Goal: Check status: Check status

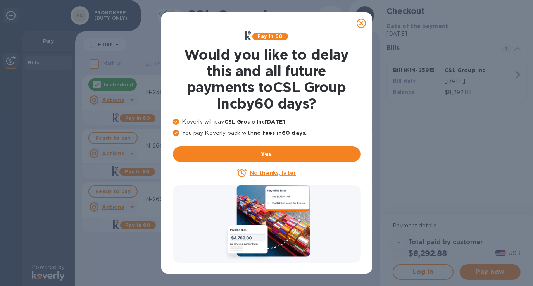
click at [359, 23] on icon at bounding box center [360, 23] width 9 height 9
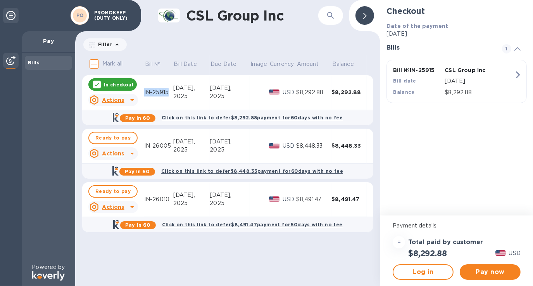
drag, startPoint x: 167, startPoint y: 93, endPoint x: 144, endPoint y: 93, distance: 22.9
click at [144, 93] on div "IN-25915" at bounding box center [158, 92] width 29 height 8
copy div "IN-25915"
click at [129, 101] on icon at bounding box center [131, 99] width 9 height 9
click at [119, 129] on b "Open bill" at bounding box center [123, 131] width 26 height 6
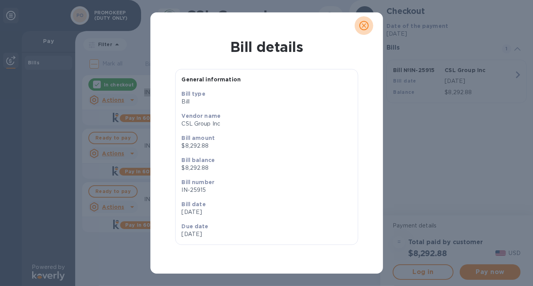
click at [364, 26] on icon "close" at bounding box center [363, 25] width 5 height 5
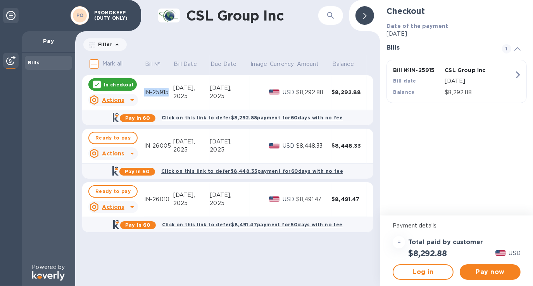
click at [163, 92] on div "IN-25915" at bounding box center [158, 92] width 29 height 8
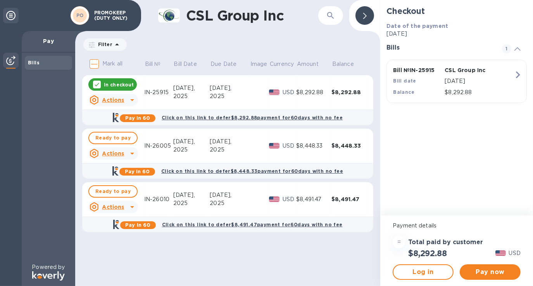
click at [337, 91] on div "$8,292.88" at bounding box center [348, 92] width 35 height 8
click at [338, 91] on div "$8,292.88" at bounding box center [348, 92] width 35 height 8
click at [228, 35] on div "CSL Group Inc ​ Filter Amount Mark all Bill № Bill Date Due Date Image Currency…" at bounding box center [227, 143] width 305 height 286
click at [130, 100] on icon at bounding box center [131, 99] width 9 height 9
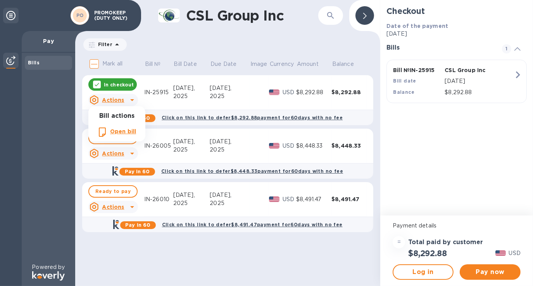
click at [133, 154] on div at bounding box center [266, 143] width 533 height 286
click at [132, 154] on icon at bounding box center [131, 153] width 9 height 9
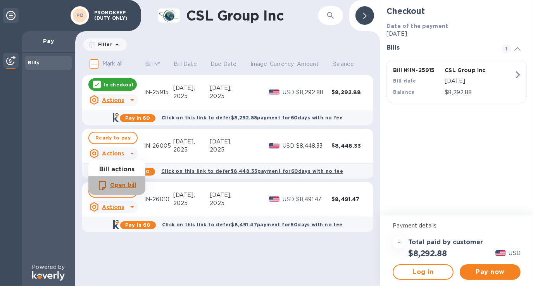
click at [112, 185] on b "Open bill" at bounding box center [123, 185] width 26 height 6
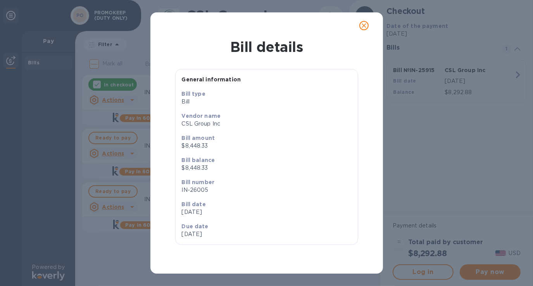
click at [364, 26] on icon "close" at bounding box center [363, 25] width 5 height 5
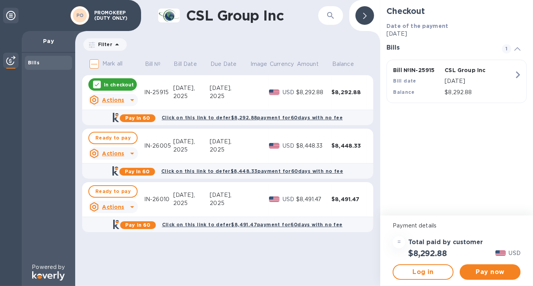
click at [168, 145] on div "IN-26005" at bounding box center [158, 146] width 29 height 8
drag, startPoint x: 170, startPoint y: 145, endPoint x: 144, endPoint y: 147, distance: 25.7
click at [144, 147] on div "IN-26005" at bounding box center [158, 146] width 29 height 8
copy div "IN-26005"
